Goal: Transaction & Acquisition: Download file/media

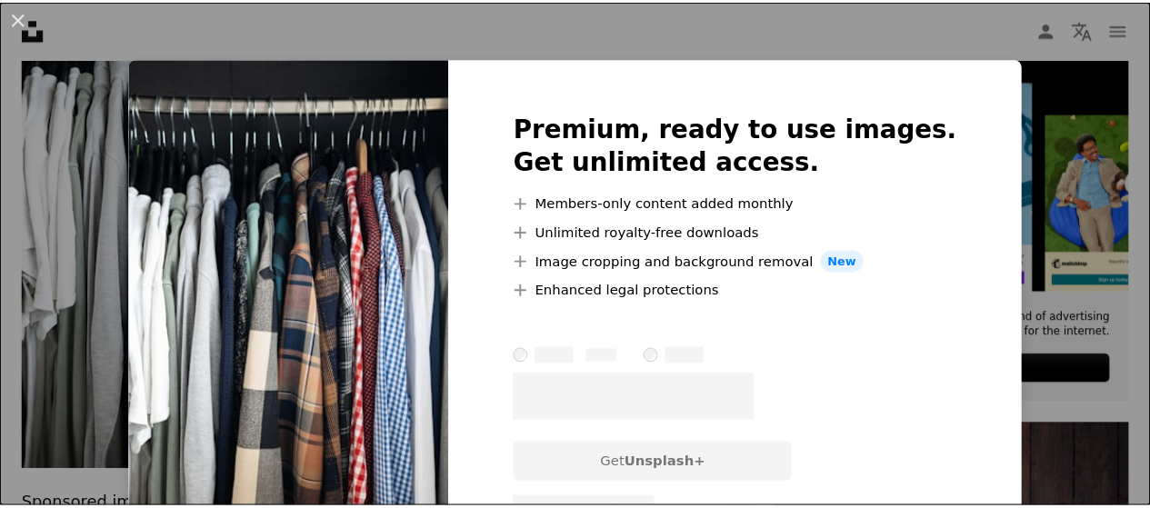
scroll to position [0, 556]
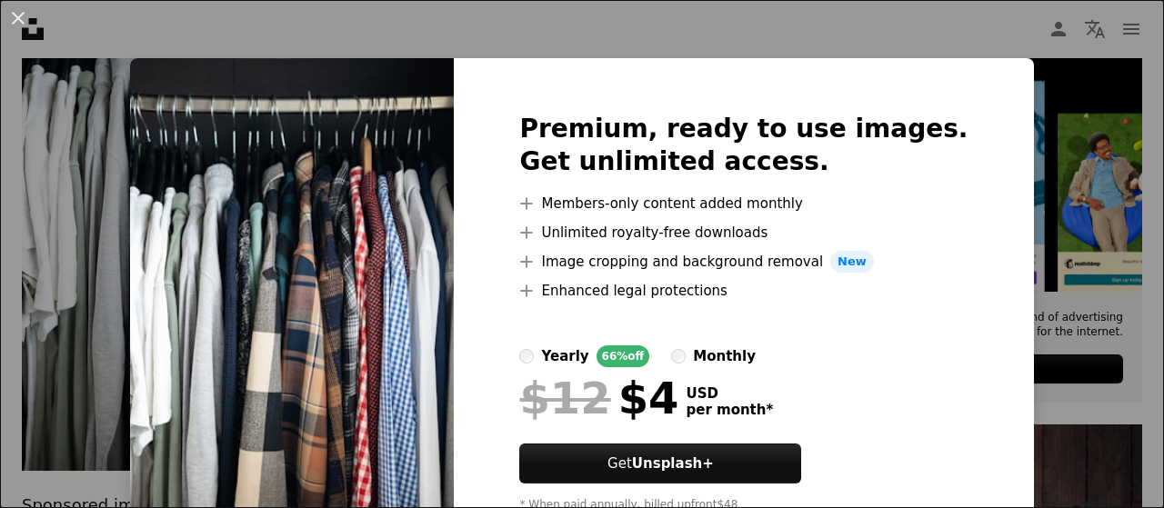
click at [857, 35] on div "An X shape Premium, ready to use images. Get unlimited access. A plus sign Memb…" at bounding box center [582, 254] width 1164 height 508
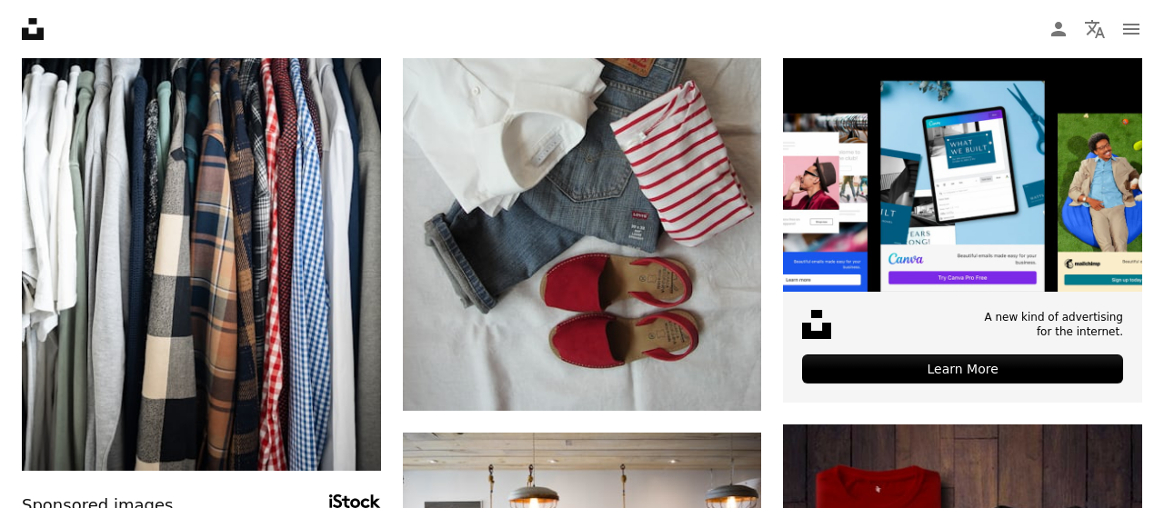
scroll to position [0, 542]
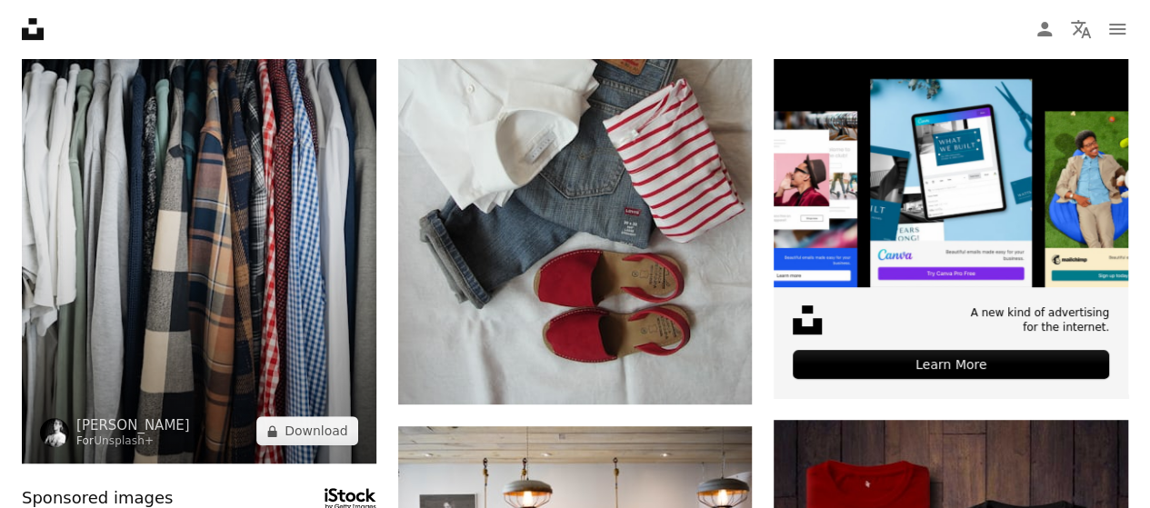
click at [217, 286] on img at bounding box center [199, 198] width 355 height 531
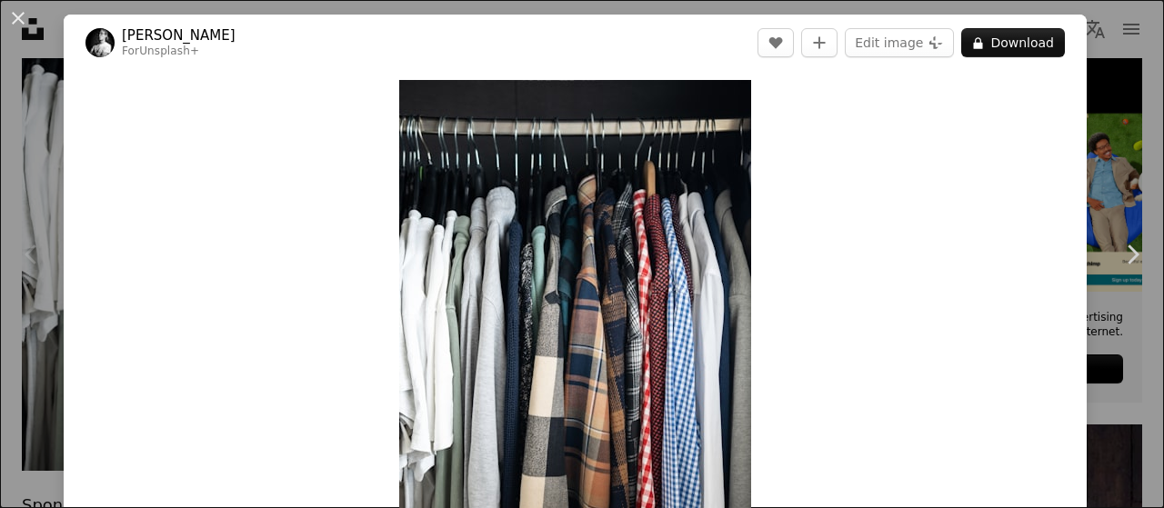
scroll to position [91, 0]
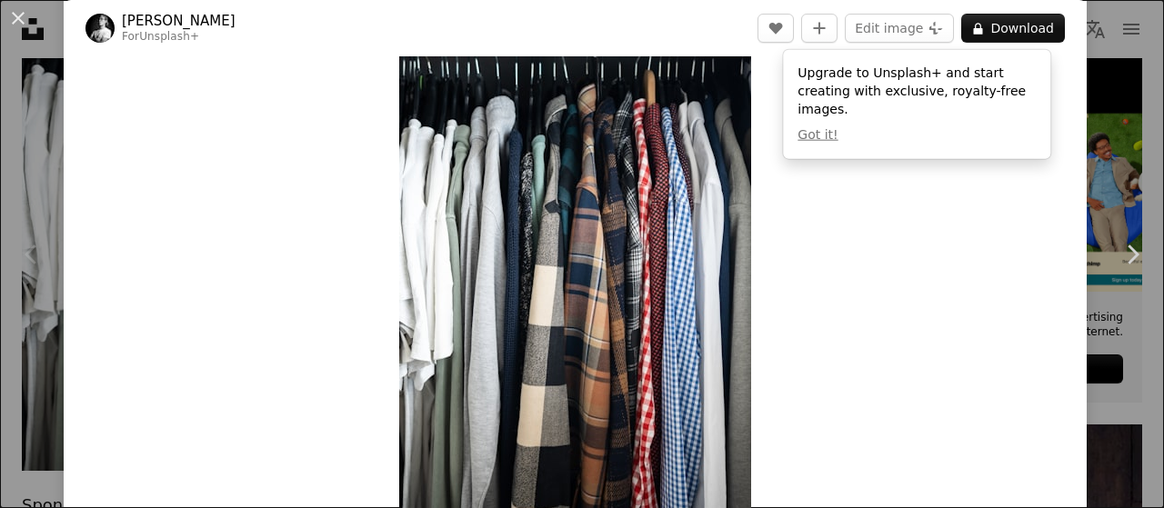
click at [890, 296] on div "Zoom in" at bounding box center [575, 253] width 1023 height 547
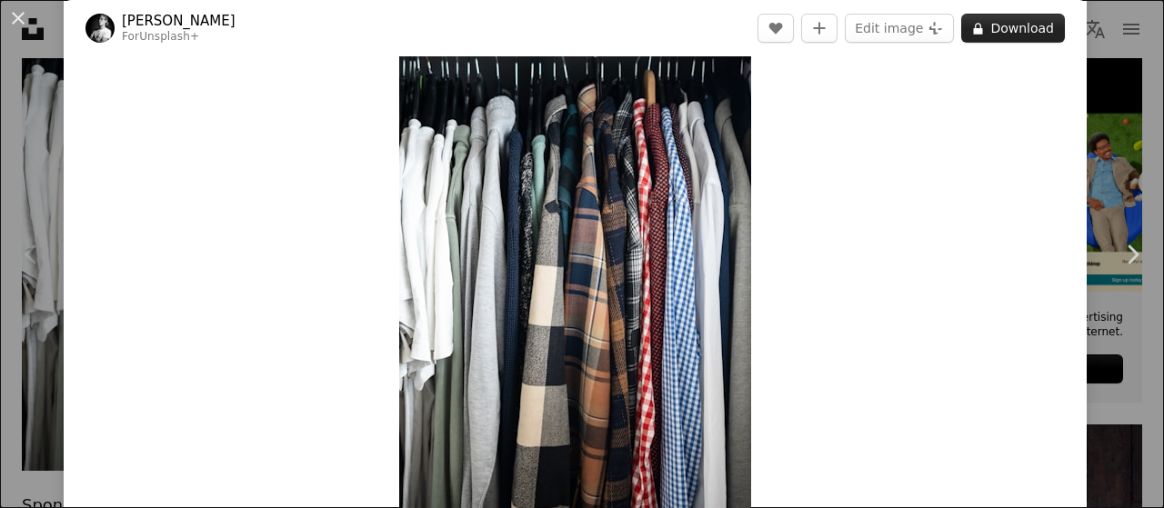
click at [1011, 30] on button "A lock Download" at bounding box center [1013, 28] width 104 height 29
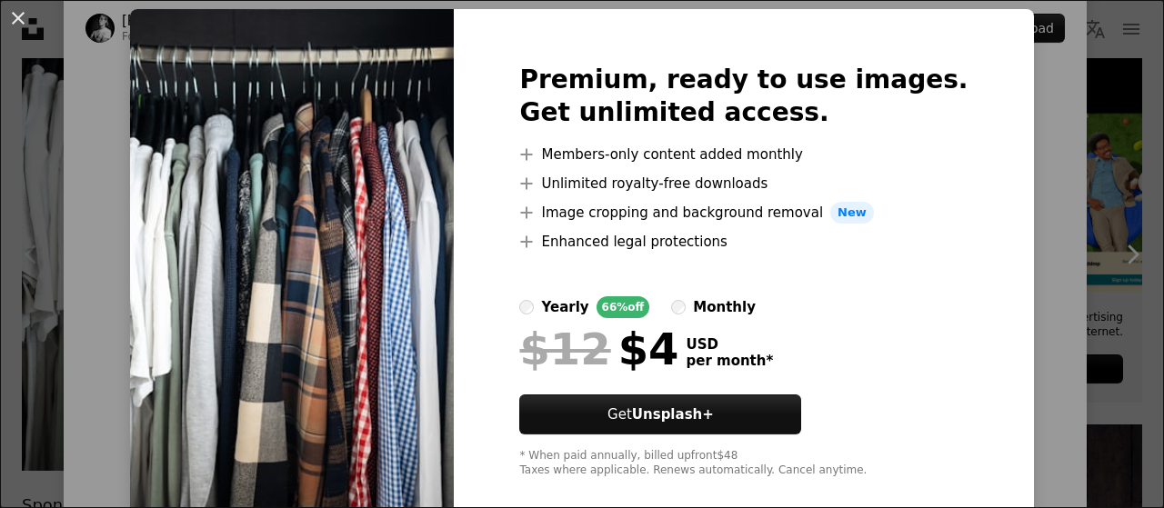
scroll to position [75, 0]
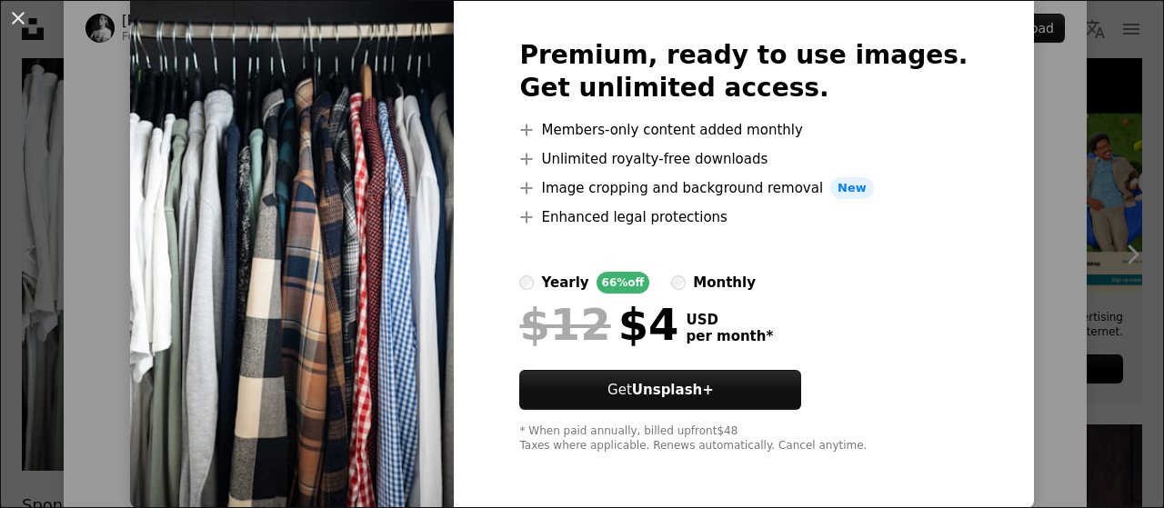
click at [999, 63] on div "An X shape Premium, ready to use images. Get unlimited access. A plus sign Memb…" at bounding box center [582, 254] width 1164 height 508
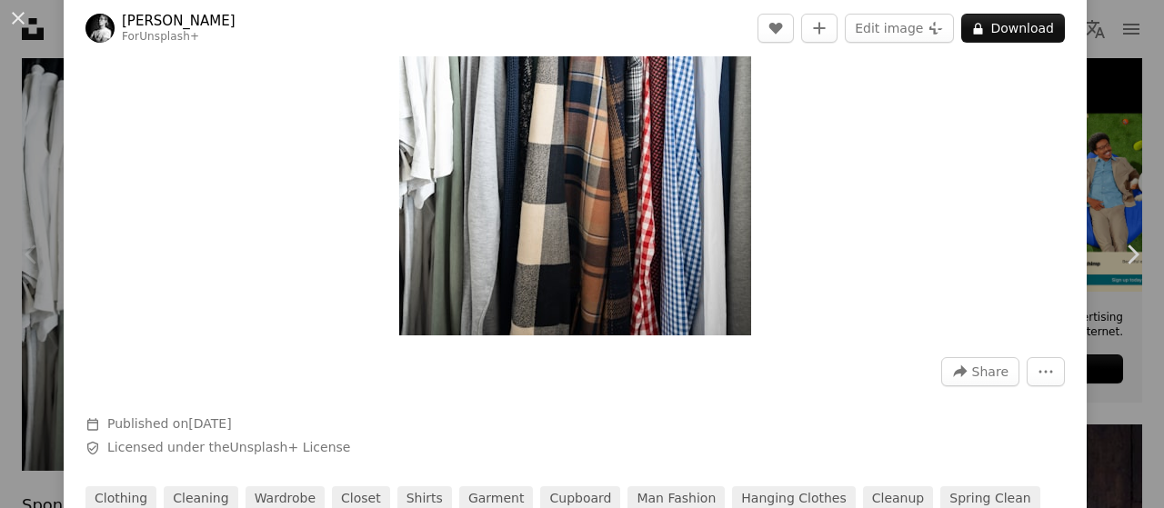
scroll to position [182, 0]
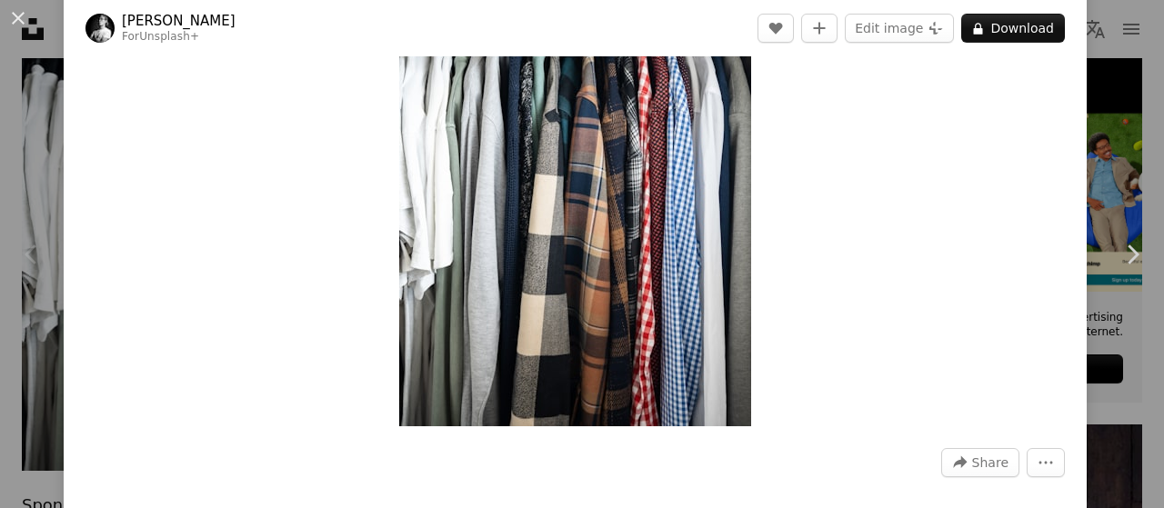
click at [776, 106] on div "Zoom in" at bounding box center [575, 162] width 1023 height 547
click at [1037, 105] on div "Zoom in" at bounding box center [575, 162] width 1023 height 547
click at [580, 198] on img "Zoom in on this image" at bounding box center [575, 162] width 352 height 528
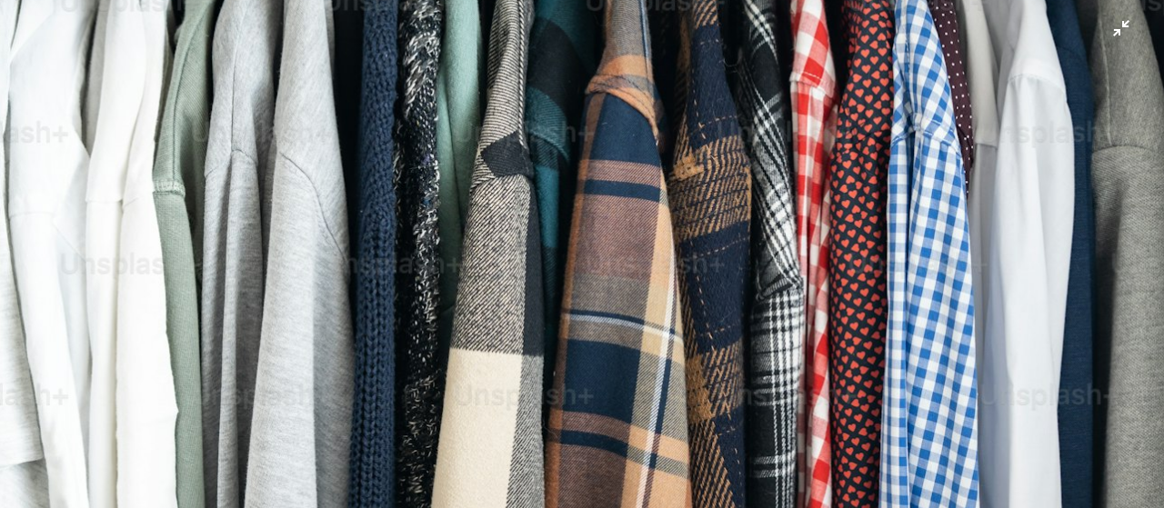
scroll to position [571, 0]
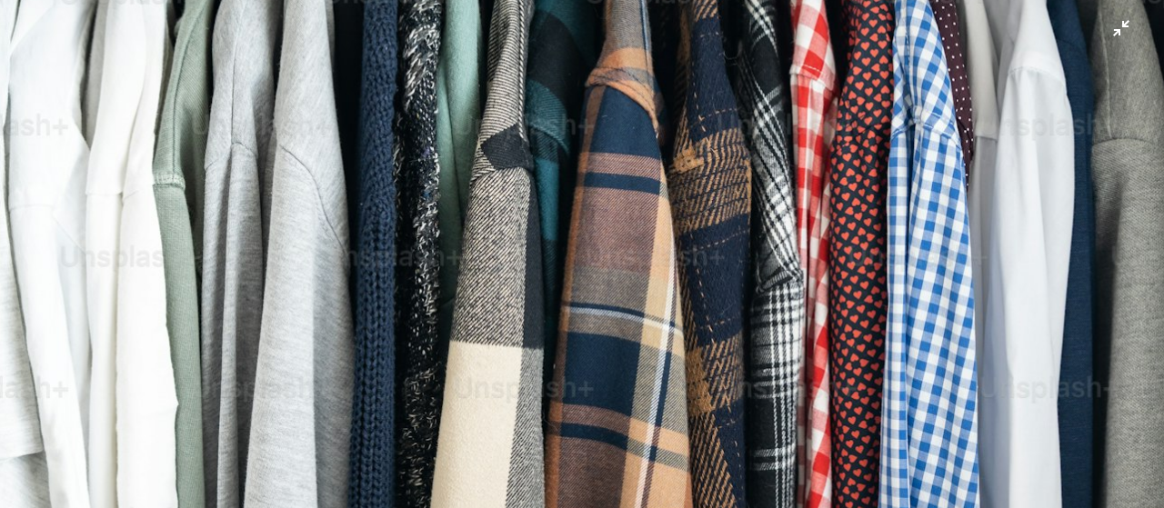
click at [622, 256] on img "Zoom out on this image" at bounding box center [582, 303] width 1166 height 1750
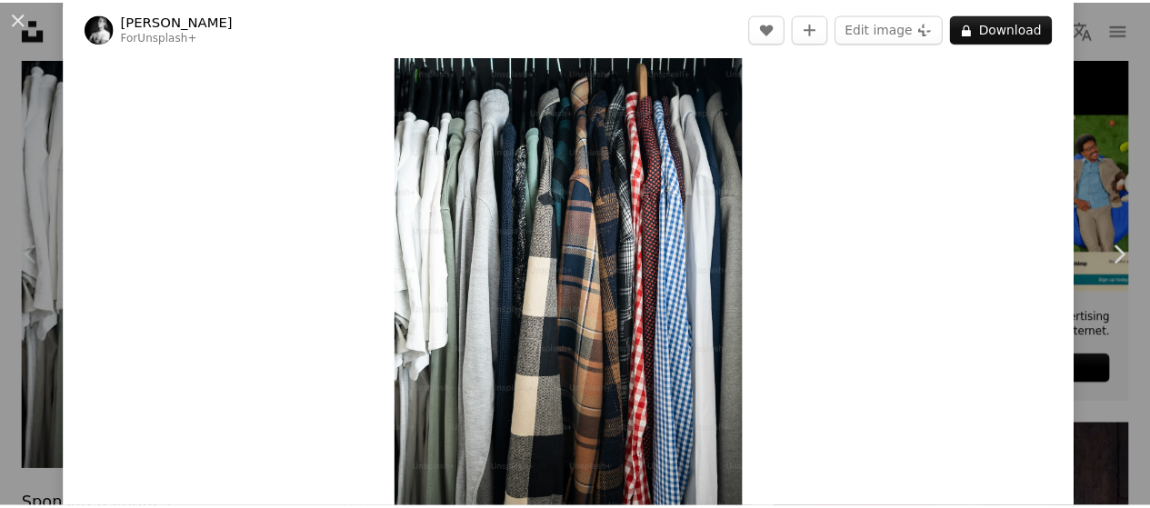
scroll to position [0, 0]
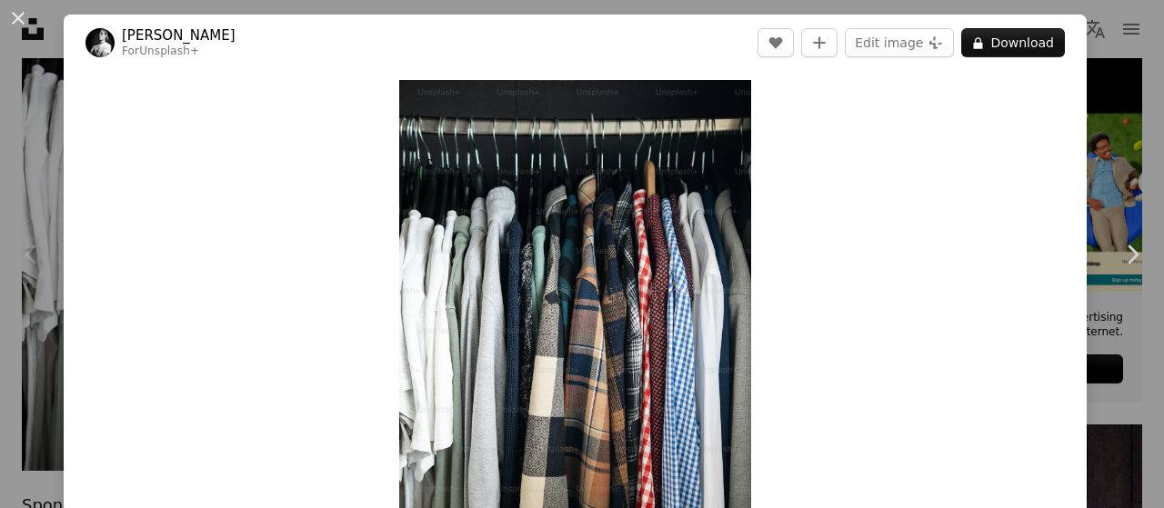
click at [1100, 95] on div "An X shape Chevron left Chevron right [PERSON_NAME] For Unsplash+ A heart A plu…" at bounding box center [582, 254] width 1164 height 508
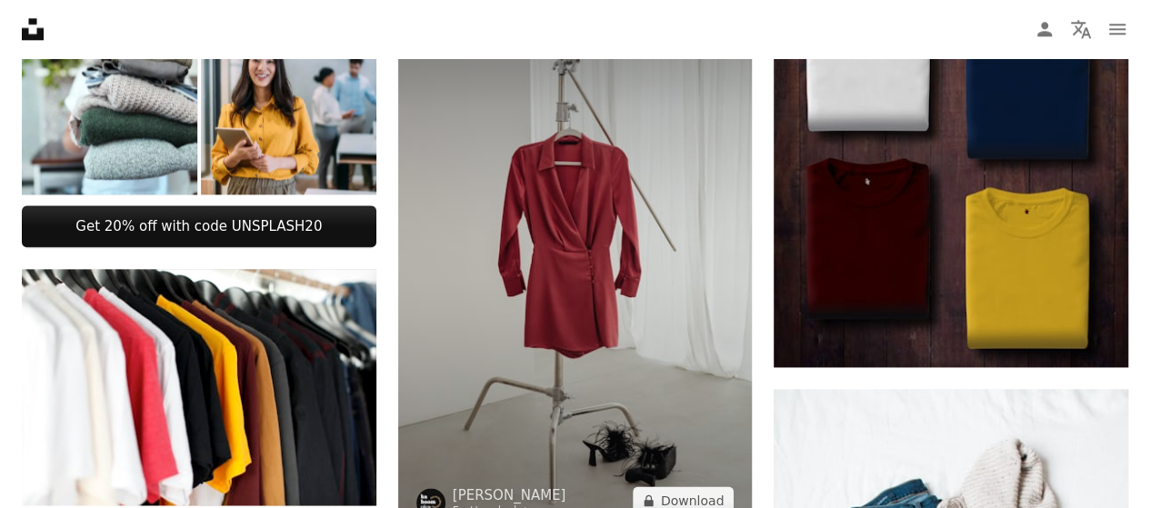
scroll to position [1182, 0]
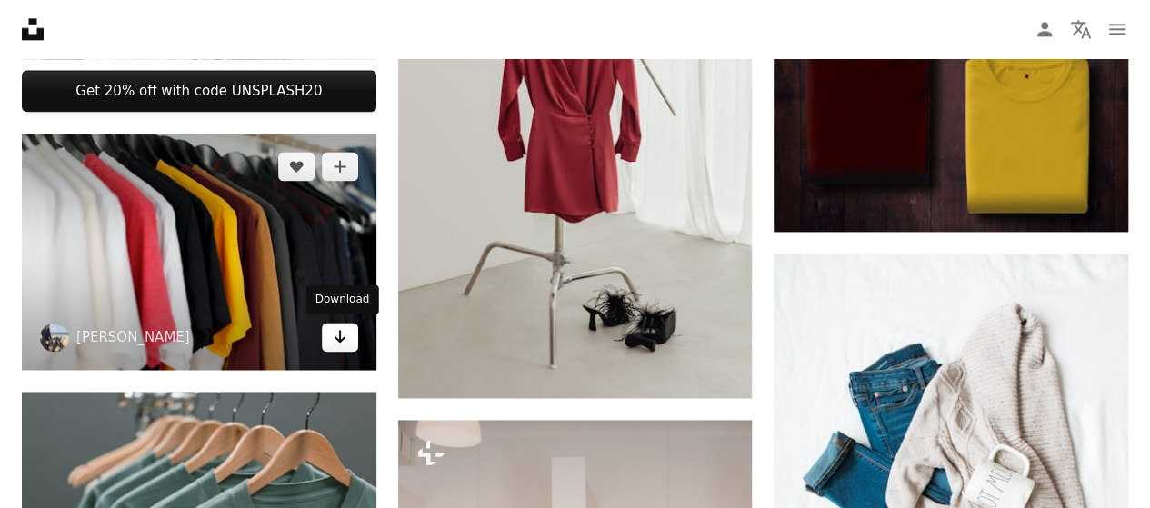
click at [337, 330] on icon "Arrow pointing down" at bounding box center [340, 337] width 15 height 22
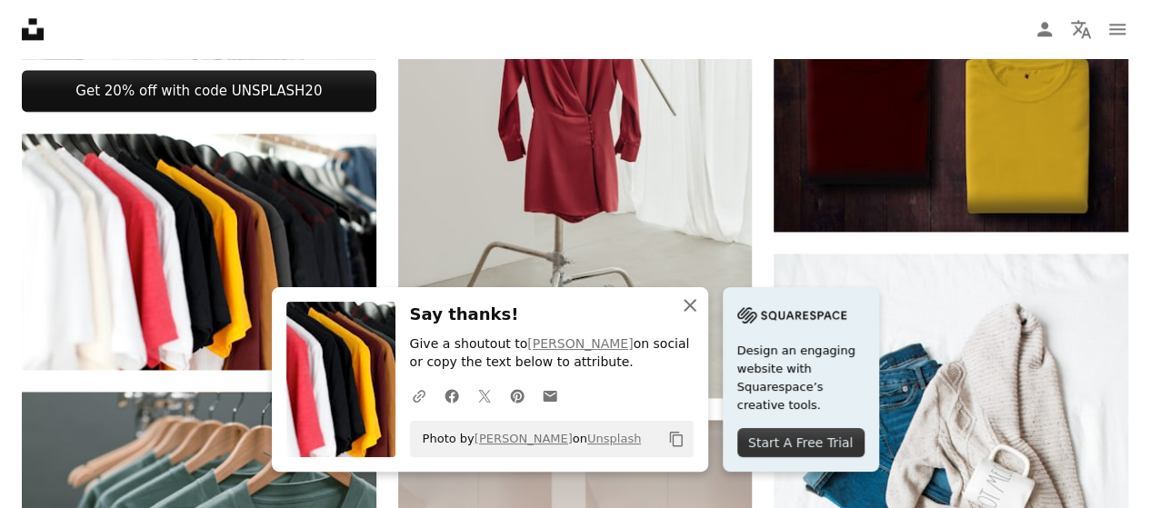
click at [693, 306] on icon "An X shape" at bounding box center [690, 306] width 22 height 22
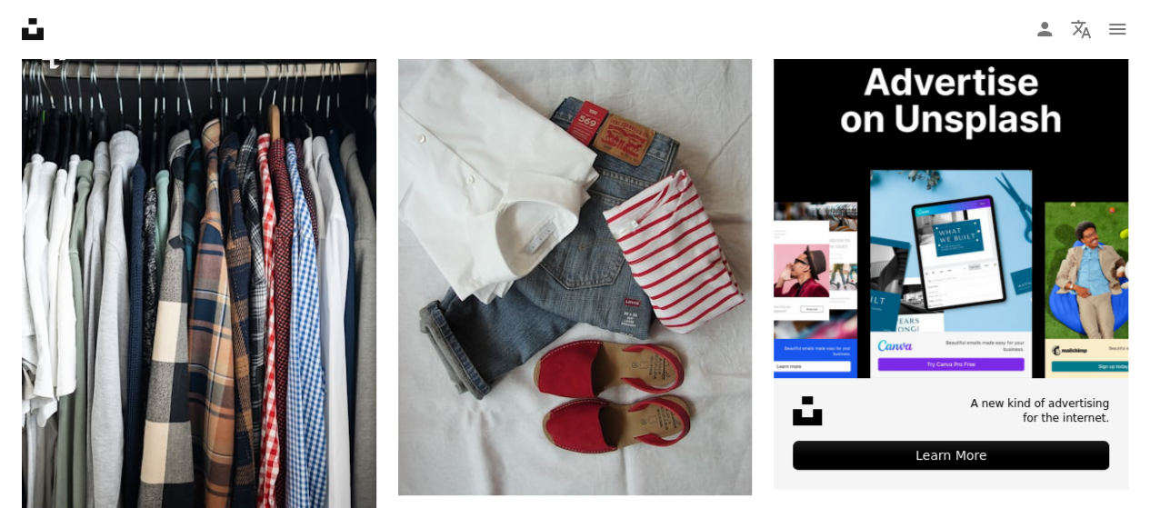
scroll to position [0, 0]
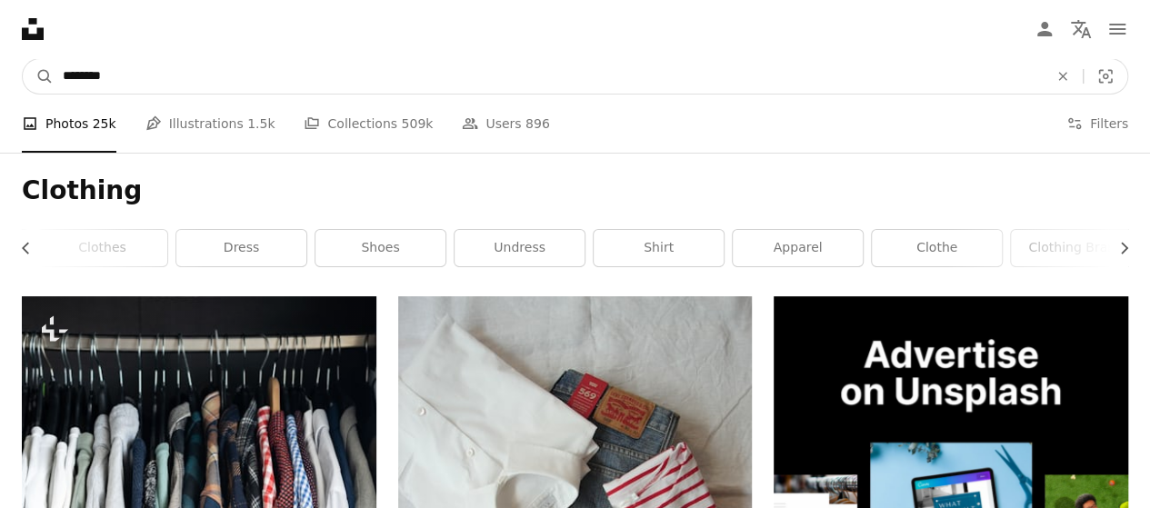
click at [158, 75] on input "********" at bounding box center [548, 76] width 989 height 35
type input "**********"
click at [23, 59] on button "A magnifying glass" at bounding box center [38, 76] width 31 height 35
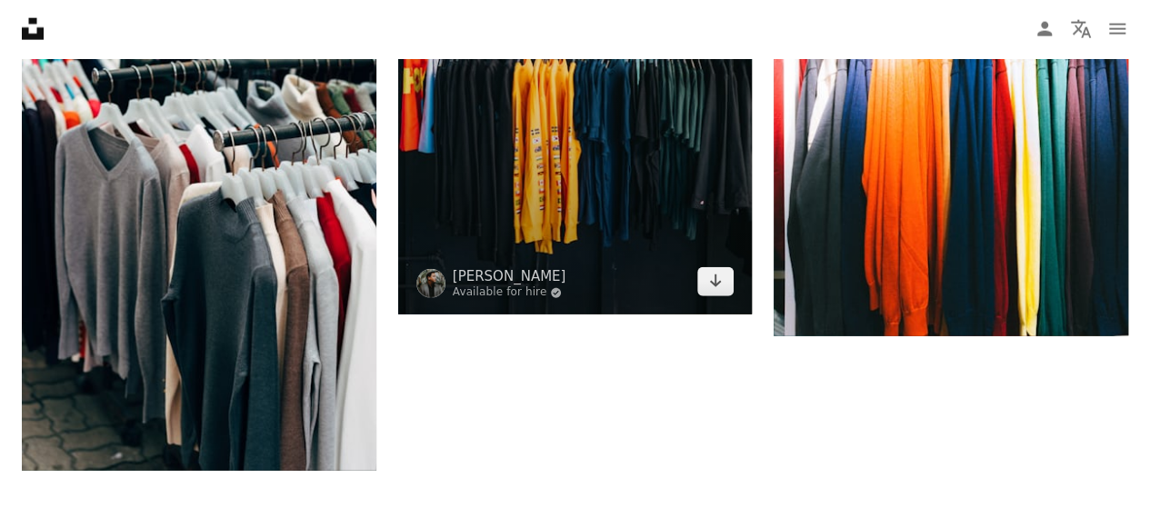
scroll to position [2183, 0]
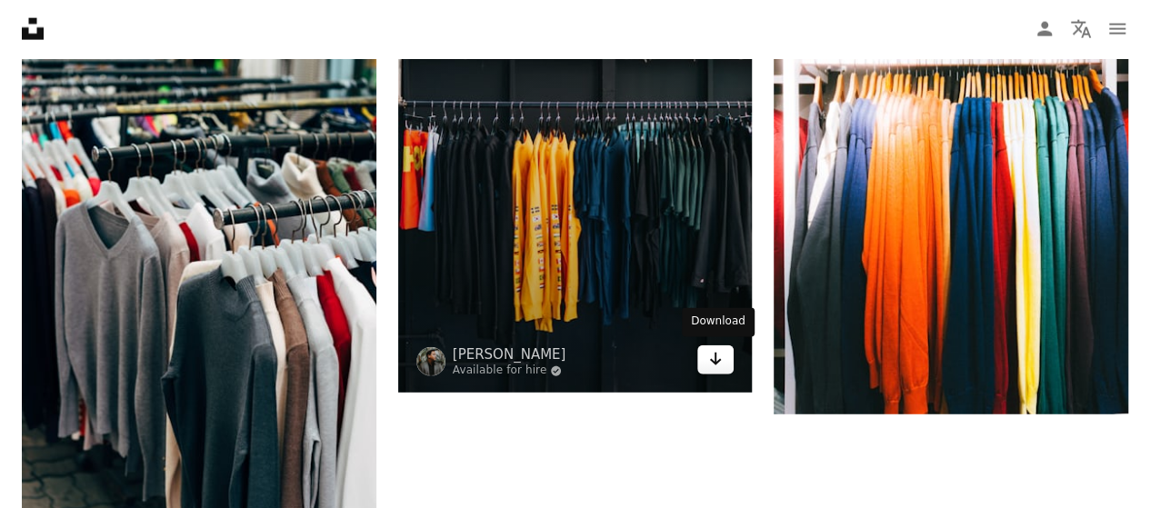
click at [720, 361] on icon "Arrow pointing down" at bounding box center [715, 359] width 15 height 22
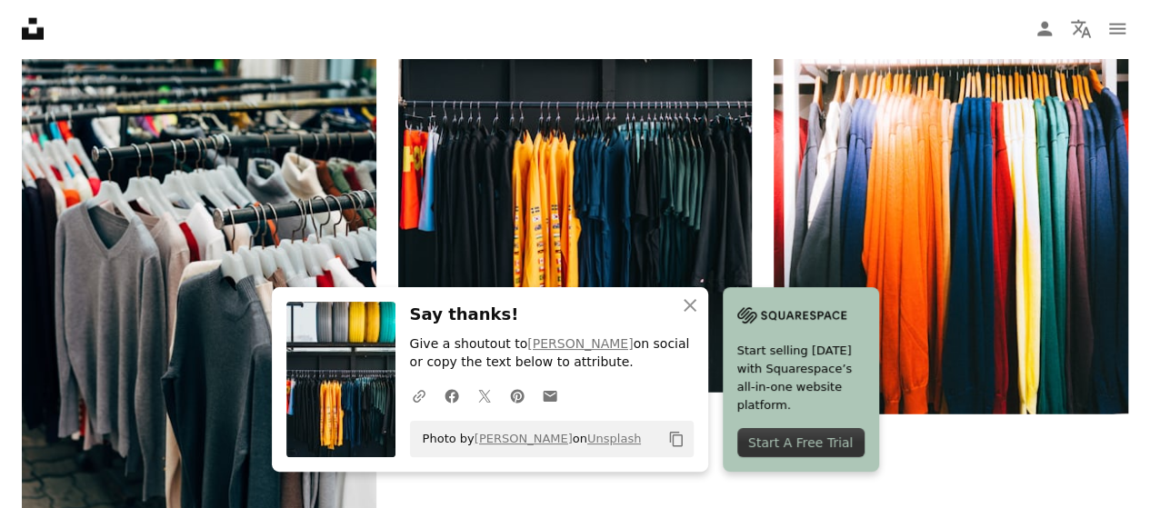
click at [755, 34] on nav "Unsplash logo Unsplash Home A photo Pen Tool A compass A stack of folders Downl…" at bounding box center [575, 29] width 1150 height 58
click at [693, 312] on icon "An X shape" at bounding box center [690, 306] width 22 height 22
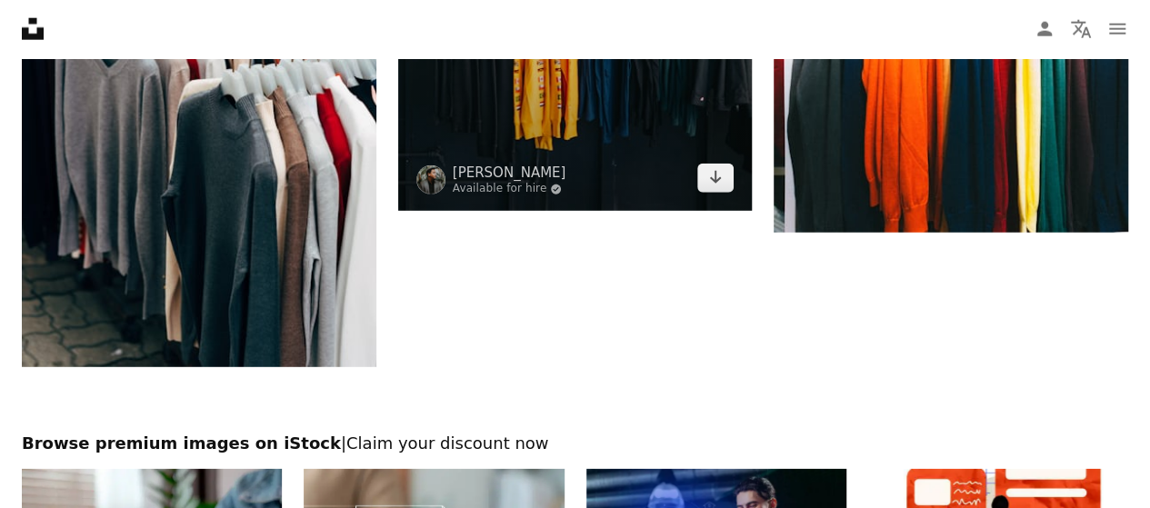
scroll to position [2274, 0]
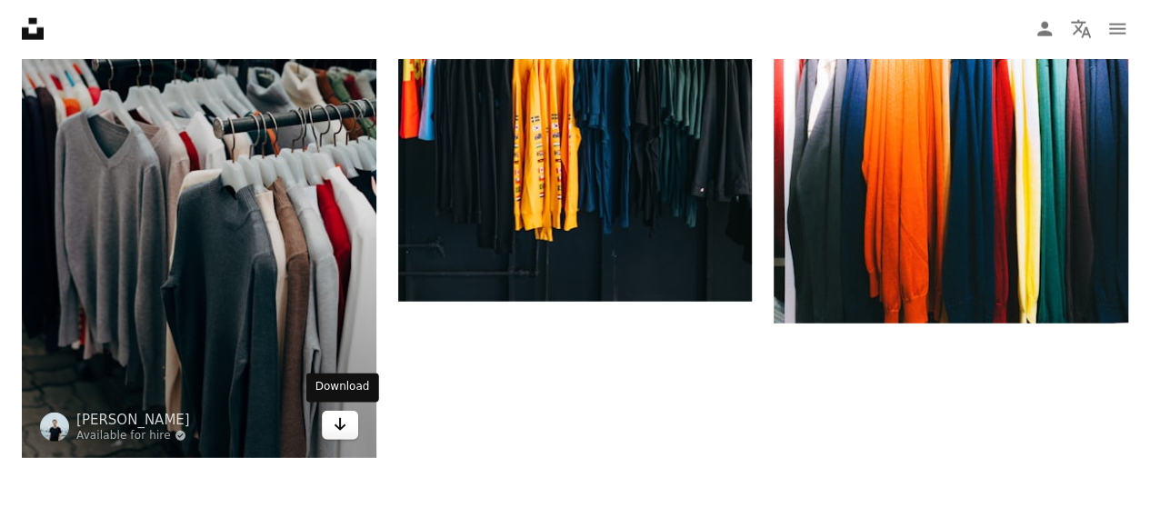
click at [337, 428] on icon "Arrow pointing down" at bounding box center [340, 425] width 15 height 22
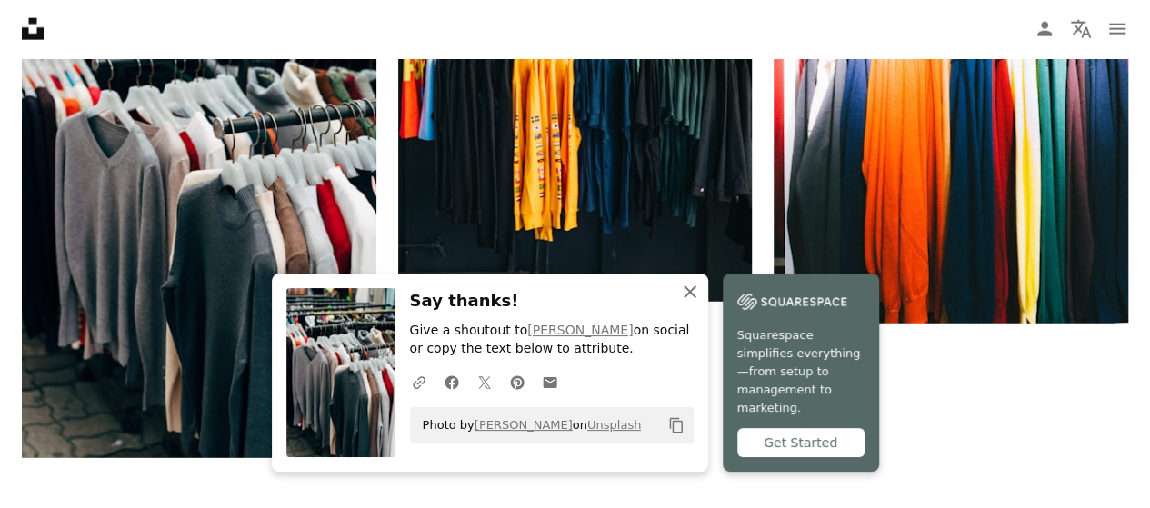
click at [691, 298] on icon "button" at bounding box center [690, 292] width 13 height 13
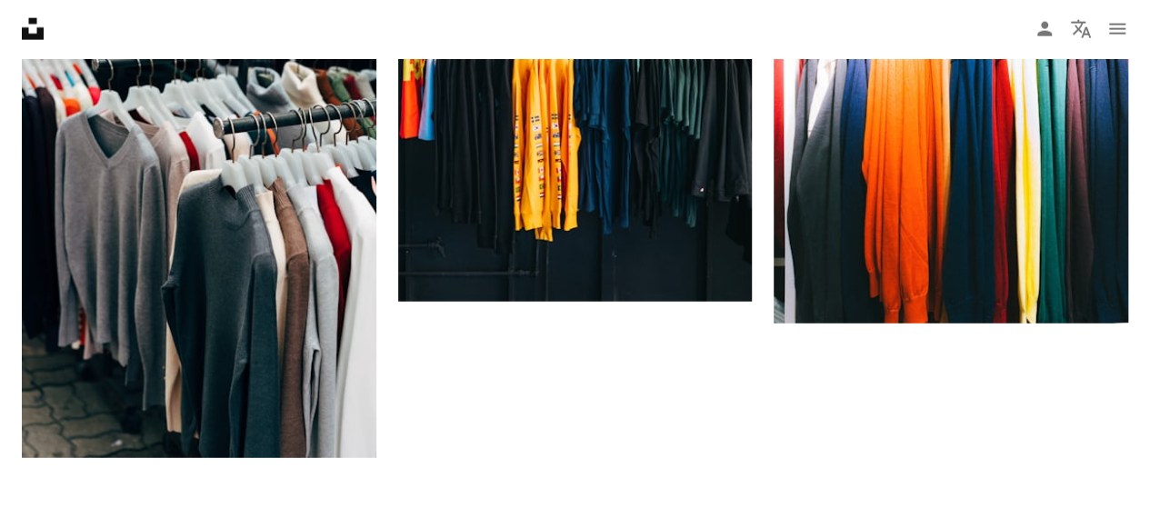
click at [705, 33] on nav "Unsplash logo Unsplash Home A photo Pen Tool A compass A stack of folders Downl…" at bounding box center [575, 29] width 1150 height 58
